Goal: Information Seeking & Learning: Learn about a topic

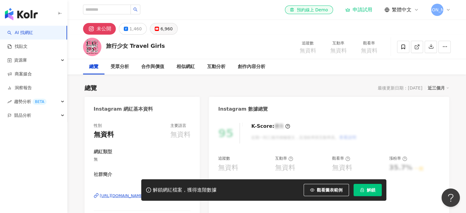
click at [152, 31] on button "6,960" at bounding box center [164, 29] width 28 height 12
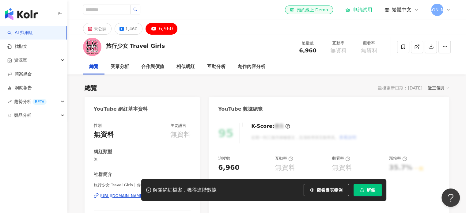
click at [103, 194] on div "解鎖網紅檔案，獲得進階數據 觀看圖表範例 解鎖" at bounding box center [233, 189] width 466 height 21
click at [107, 196] on div "解鎖網紅檔案，獲得進階數據 觀看圖表範例 解鎖" at bounding box center [233, 189] width 466 height 21
drag, startPoint x: 115, startPoint y: 196, endPoint x: 116, endPoint y: 187, distance: 9.1
click at [115, 195] on div "解鎖網紅檔案，獲得進階數據 觀看圖表範例 解鎖" at bounding box center [233, 189] width 466 height 21
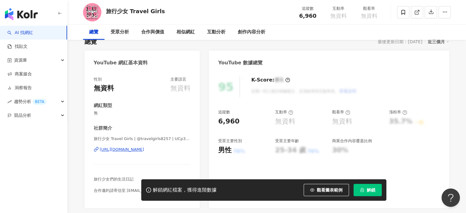
scroll to position [61, 0]
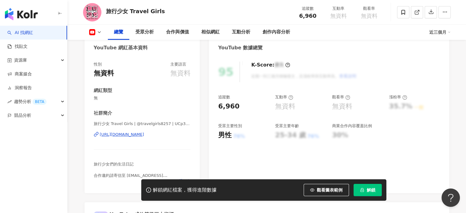
click at [136, 135] on div "https://www.youtube.com/channel/UCp3-hF9jmSnaXjSmRDa3g-A" at bounding box center [122, 135] width 44 height 6
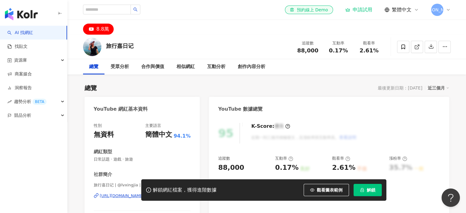
click at [118, 197] on div "解鎖網紅檔案，獲得進階數據 觀看圖表範例 解鎖" at bounding box center [233, 189] width 466 height 21
click at [118, 194] on div "解鎖網紅檔案，獲得進階數據 觀看圖表範例 解鎖" at bounding box center [233, 189] width 466 height 21
click at [118, 197] on div "解鎖網紅檔案，獲得進階數據 觀看圖表範例 解鎖" at bounding box center [233, 189] width 466 height 21
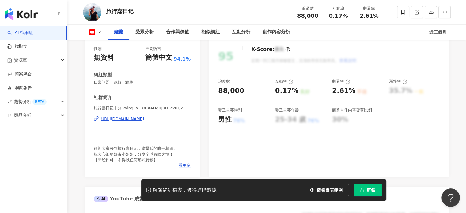
scroll to position [123, 0]
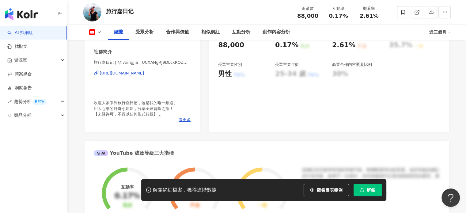
click at [144, 74] on div "[URL][DOMAIN_NAME]" at bounding box center [122, 73] width 44 height 6
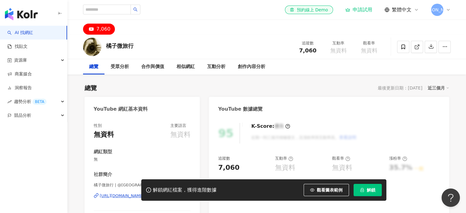
click at [120, 196] on div "解鎖網紅檔案，獲得進階數據 觀看圖表範例 解鎖" at bounding box center [233, 189] width 466 height 21
click at [122, 195] on div "解鎖網紅檔案，獲得進階數據 觀看圖表範例 解鎖" at bounding box center [233, 189] width 466 height 21
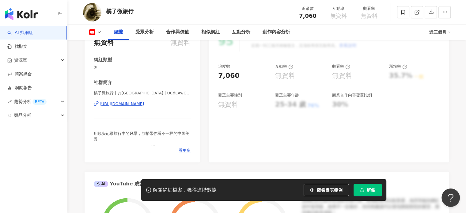
click at [144, 105] on div "https://www.youtube.com/channel/UCdLAwG4XF6WZ8E2r4OofXqQ" at bounding box center [122, 104] width 44 height 6
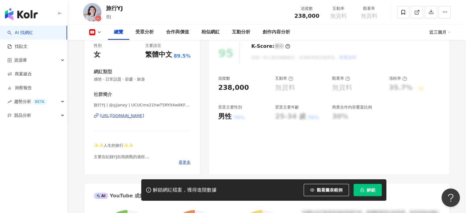
scroll to position [123, 0]
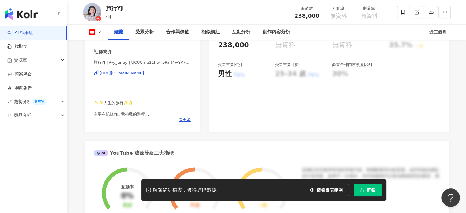
click at [144, 73] on div "https://www.youtube.com/channel/UCUCme21hwT5RYit4w8KF9kg" at bounding box center [122, 73] width 44 height 6
